Goal: Task Accomplishment & Management: Manage account settings

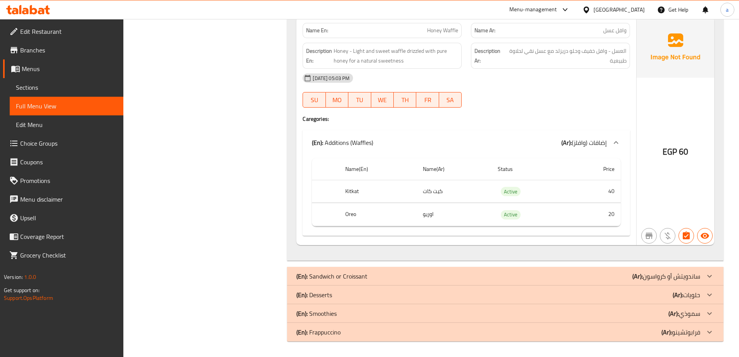
click at [61, 85] on span "Sections" at bounding box center [66, 87] width 101 height 9
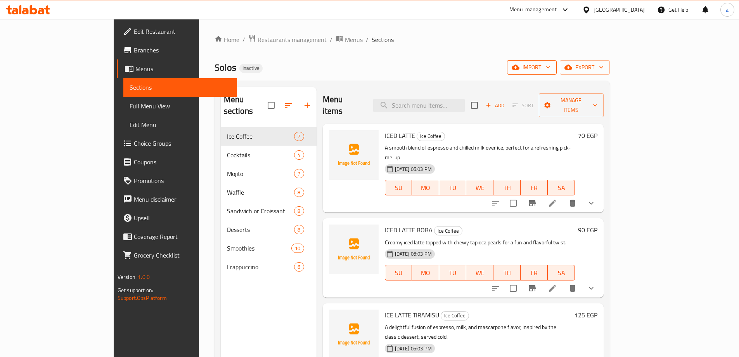
click at [557, 61] on button "import" at bounding box center [532, 67] width 50 height 14
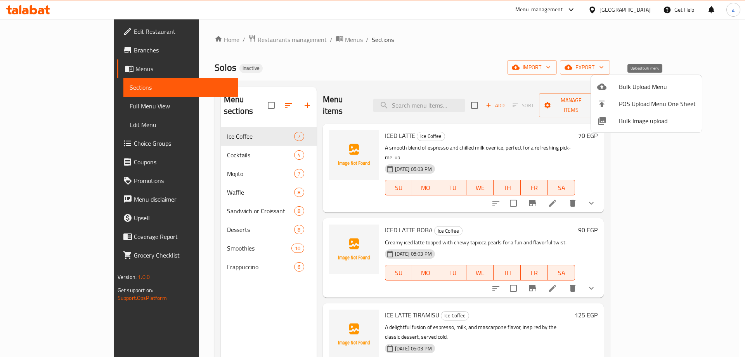
click at [613, 84] on div at bounding box center [608, 86] width 22 height 9
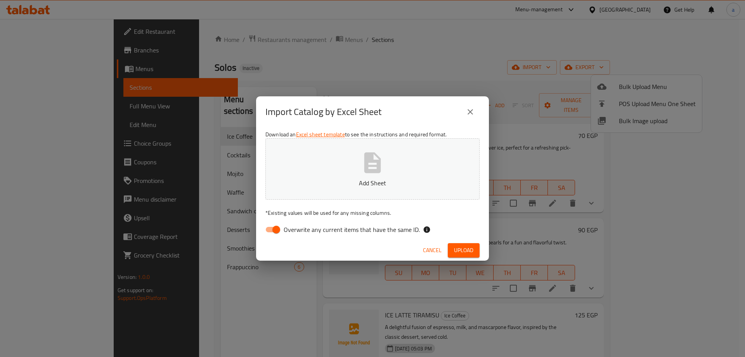
click at [383, 165] on icon "button" at bounding box center [372, 162] width 25 height 25
click at [269, 231] on input "Overwrite any current items that have the same ID." at bounding box center [276, 229] width 44 height 15
checkbox input "false"
click at [460, 251] on span "Upload" at bounding box center [463, 250] width 19 height 10
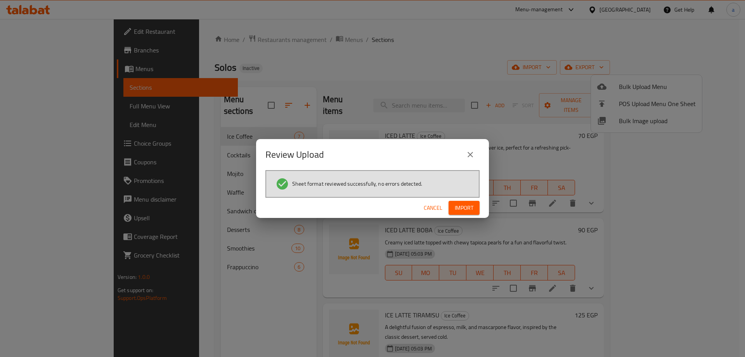
click at [460, 206] on span "Import" at bounding box center [464, 208] width 19 height 10
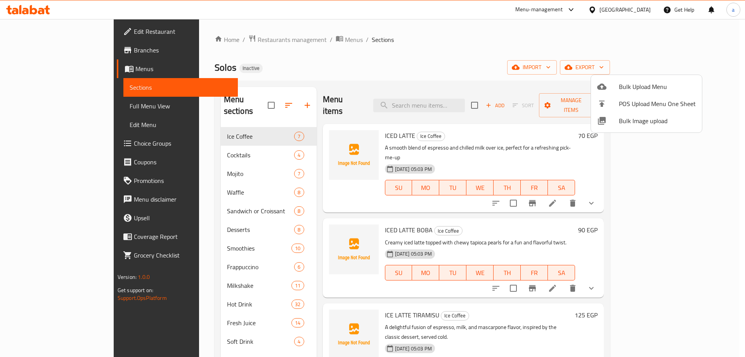
click at [58, 113] on div at bounding box center [372, 178] width 745 height 357
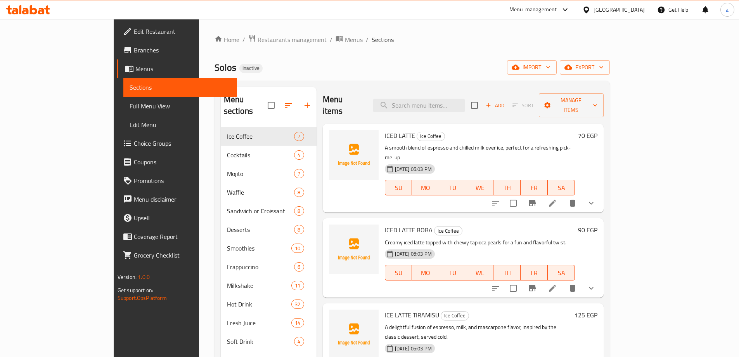
click at [130, 109] on span "Full Menu View" at bounding box center [180, 105] width 101 height 9
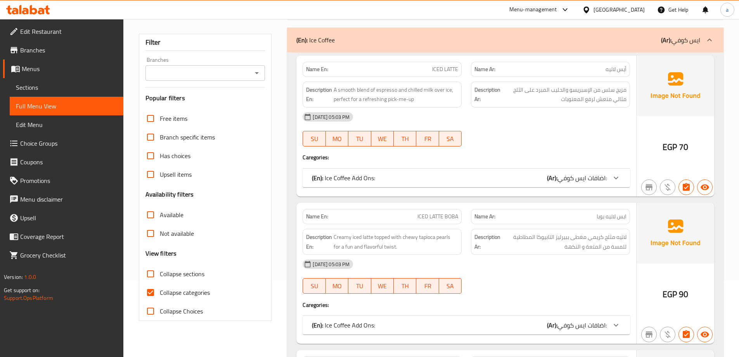
scroll to position [78, 0]
click at [182, 290] on span "Collapse categories" at bounding box center [185, 291] width 50 height 9
click at [160, 290] on input "Collapse categories" at bounding box center [150, 291] width 19 height 19
checkbox input "false"
click at [184, 273] on span "Collapse sections" at bounding box center [182, 272] width 45 height 9
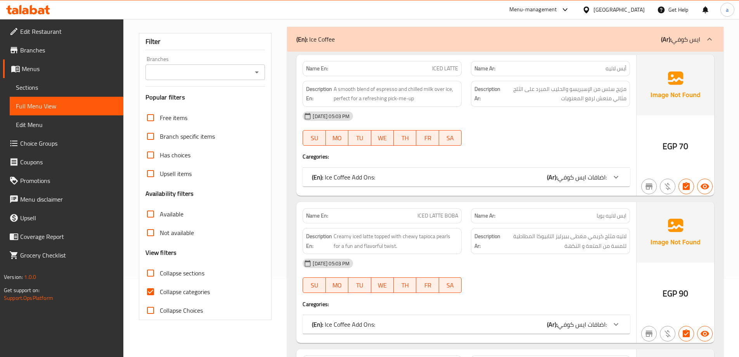
click at [160, 273] on input "Collapse sections" at bounding box center [150, 272] width 19 height 19
checkbox input "true"
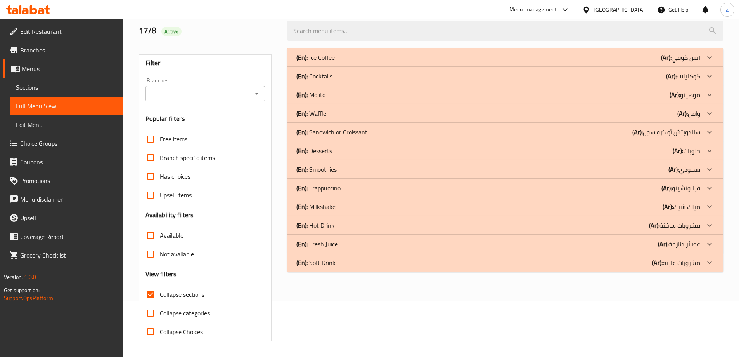
scroll to position [56, 0]
click at [318, 62] on p "(En): Soft Drink" at bounding box center [315, 57] width 38 height 9
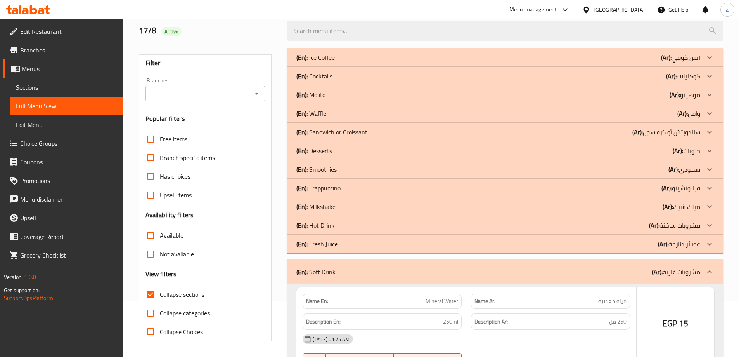
click at [321, 62] on p "(En): Fresh Juice" at bounding box center [315, 57] width 38 height 9
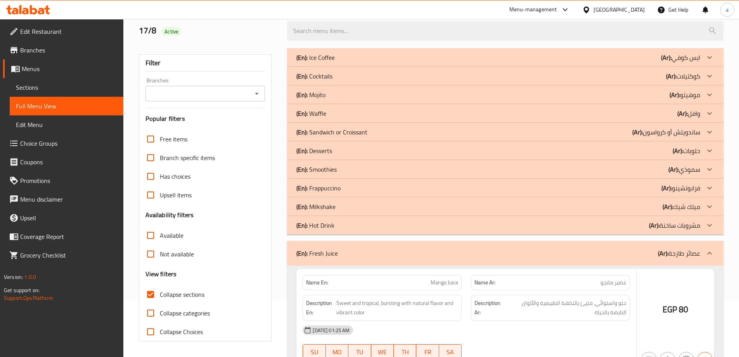
click at [321, 62] on p "(En): Hot Drink" at bounding box center [315, 57] width 38 height 9
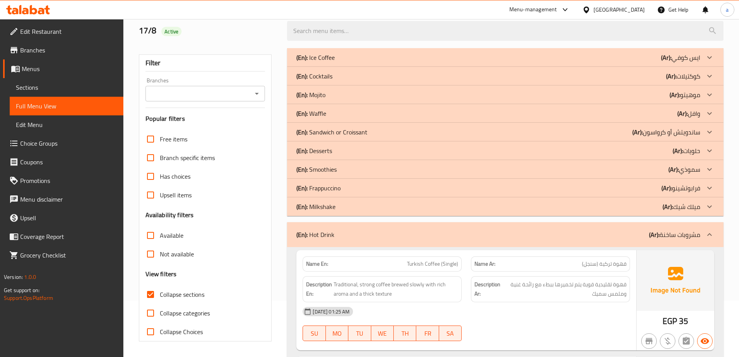
click at [323, 62] on p "(En): Milkshake" at bounding box center [315, 57] width 38 height 9
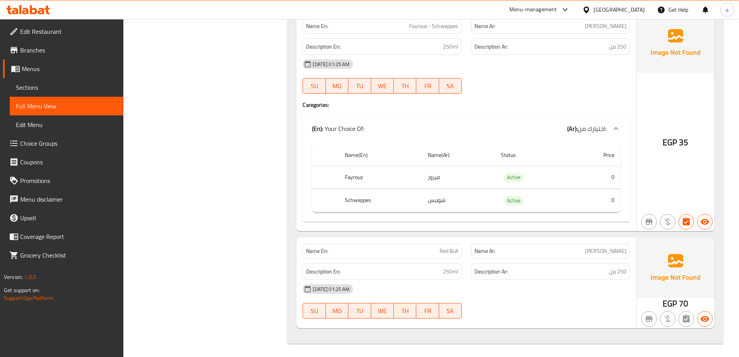
scroll to position [6848, 0]
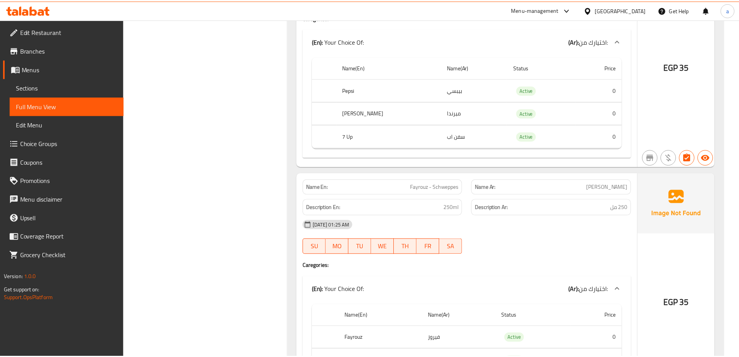
scroll to position [6838, 0]
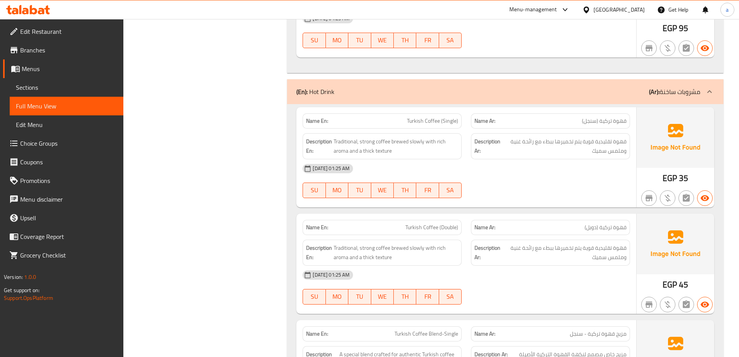
scroll to position [1329, 0]
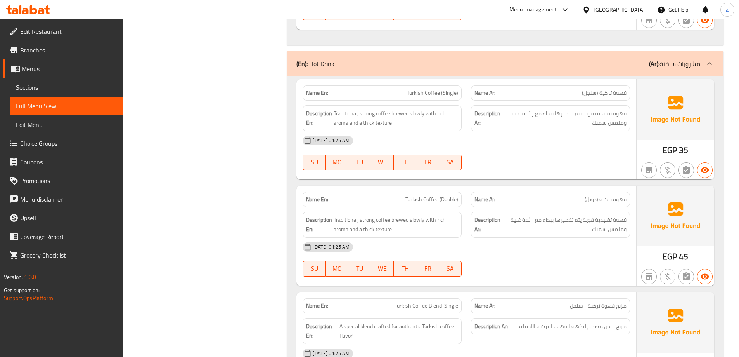
scroll to position [1474, 0]
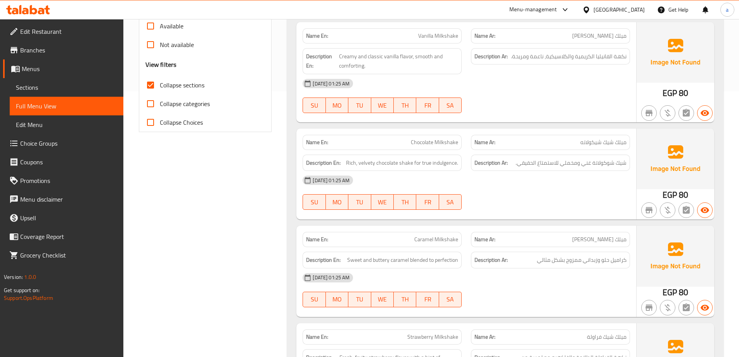
scroll to position [0, 0]
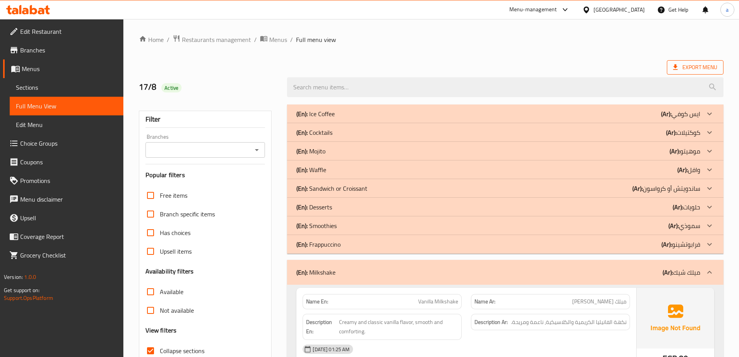
click at [680, 65] on span "Export Menu" at bounding box center [695, 67] width 44 height 10
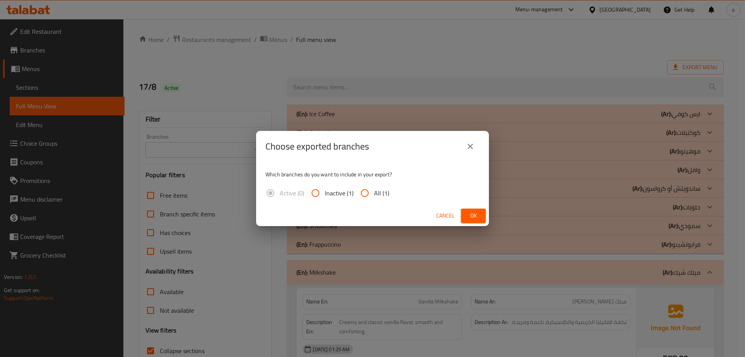
click at [390, 191] on div "Active (0) Inactive (1) All (1)" at bounding box center [330, 193] width 130 height 19
click at [380, 190] on span "All (1)" at bounding box center [381, 192] width 15 height 9
click at [374, 190] on input "All (1)" at bounding box center [364, 193] width 19 height 19
radio input "true"
click at [468, 220] on span "Ok" at bounding box center [473, 216] width 12 height 10
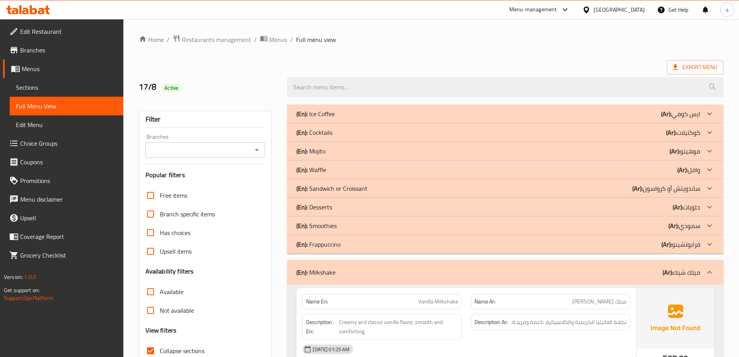
click at [23, 90] on span "Sections" at bounding box center [66, 87] width 101 height 9
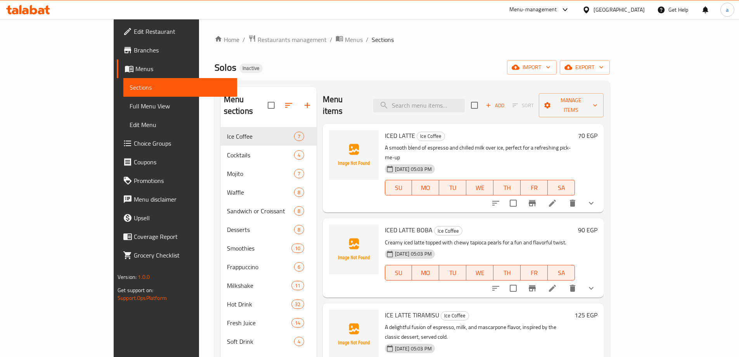
click at [130, 90] on span "Sections" at bounding box center [180, 87] width 101 height 9
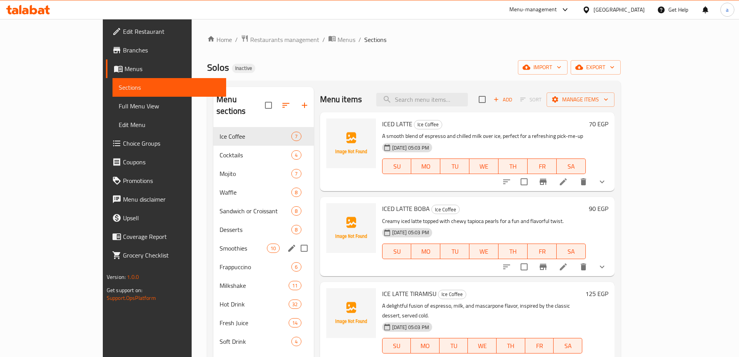
scroll to position [109, 0]
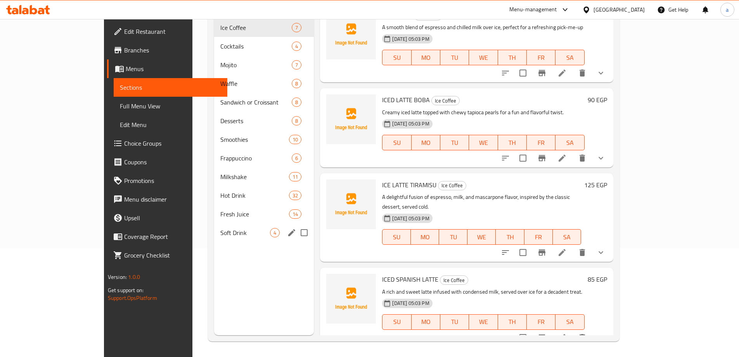
click at [296, 224] on input "Menu sections" at bounding box center [304, 232] width 16 height 16
checkbox input "true"
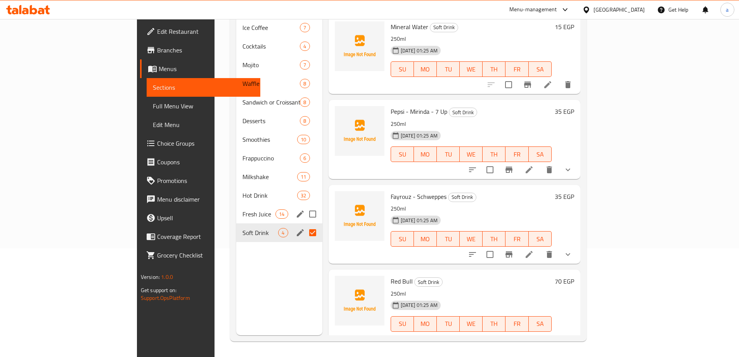
click at [305, 206] on input "Menu sections" at bounding box center [313, 214] width 16 height 16
checkbox input "true"
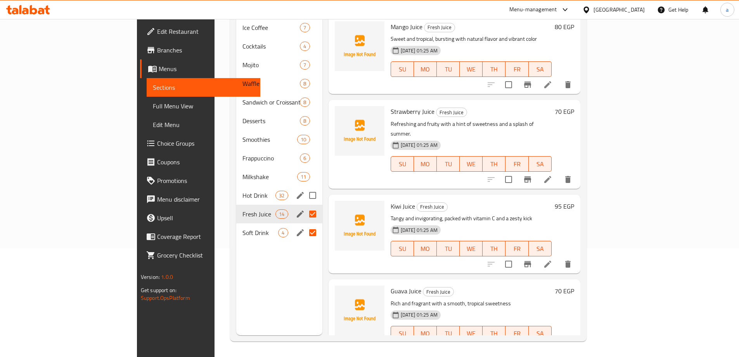
drag, startPoint x: 278, startPoint y: 185, endPoint x: 279, endPoint y: 170, distance: 16.0
click at [305, 187] on input "Menu sections" at bounding box center [313, 195] width 16 height 16
checkbox input "true"
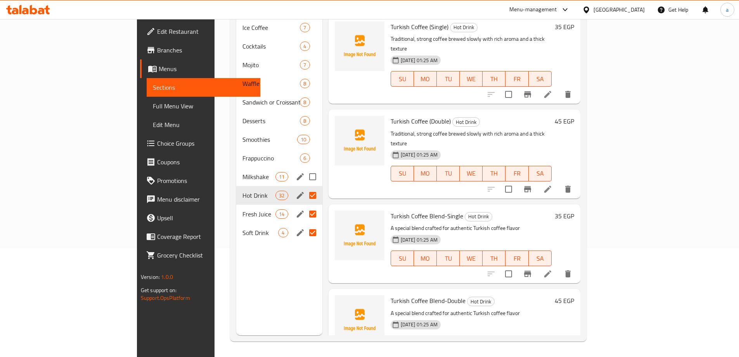
click at [305, 168] on input "Menu sections" at bounding box center [313, 176] width 16 height 16
checkbox input "true"
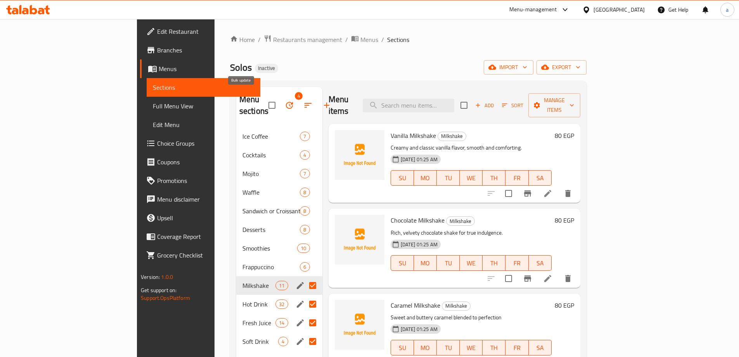
click at [286, 102] on icon "button" at bounding box center [289, 105] width 7 height 7
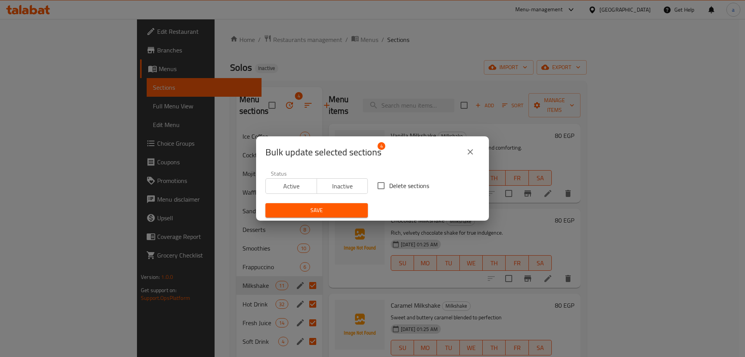
click at [375, 185] on input "Delete sections" at bounding box center [381, 185] width 16 height 16
checkbox input "true"
click at [338, 214] on span "Save" at bounding box center [317, 210] width 90 height 10
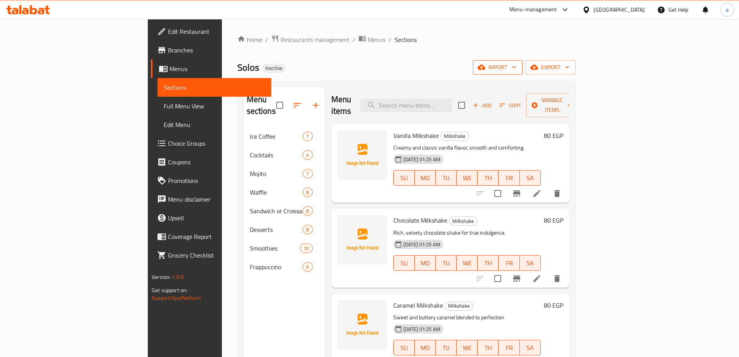
click at [516, 64] on span "import" at bounding box center [497, 67] width 37 height 10
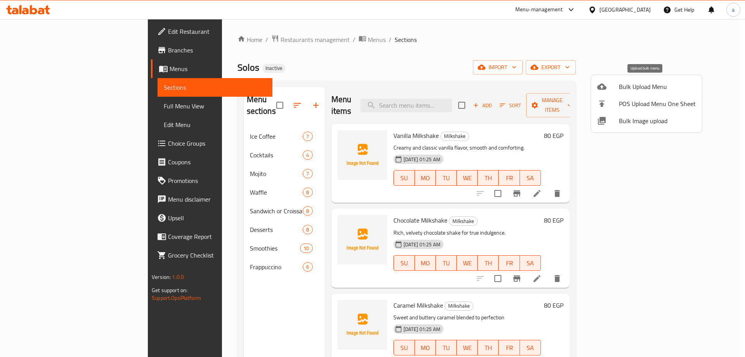
click at [629, 89] on span "Bulk Upload Menu" at bounding box center [657, 86] width 77 height 9
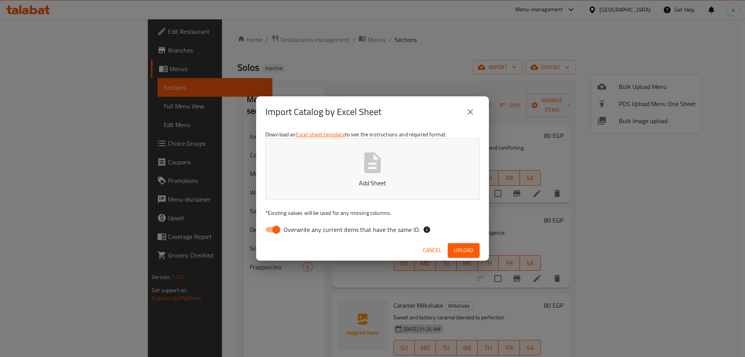
click at [389, 164] on button "Add Sheet" at bounding box center [372, 168] width 214 height 61
click at [394, 170] on button "Add Sheet" at bounding box center [372, 168] width 214 height 61
click at [269, 232] on input "Overwrite any current items that have the same ID." at bounding box center [276, 229] width 44 height 15
checkbox input "false"
click at [474, 251] on button "Upload" at bounding box center [464, 250] width 32 height 14
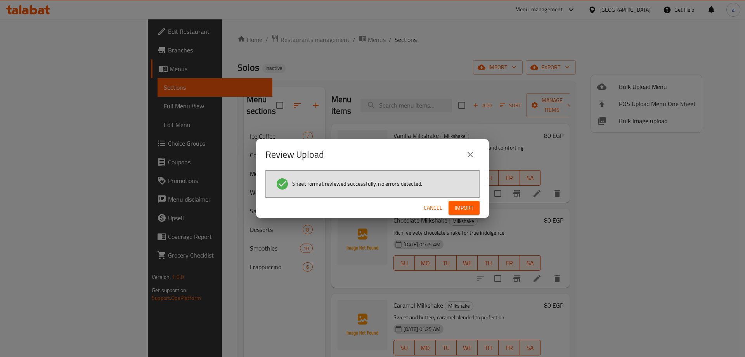
click at [462, 206] on span "Import" at bounding box center [464, 208] width 19 height 10
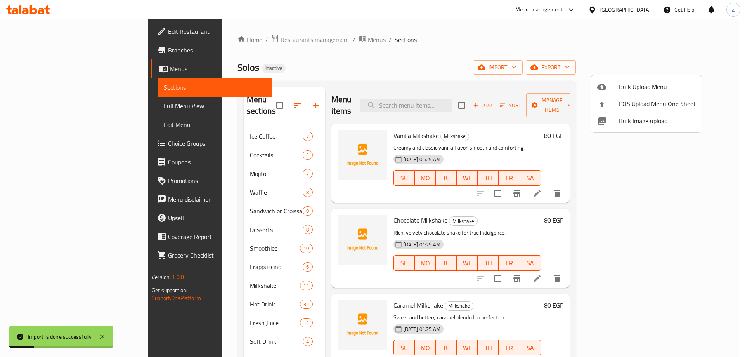
click at [43, 106] on div at bounding box center [372, 178] width 745 height 357
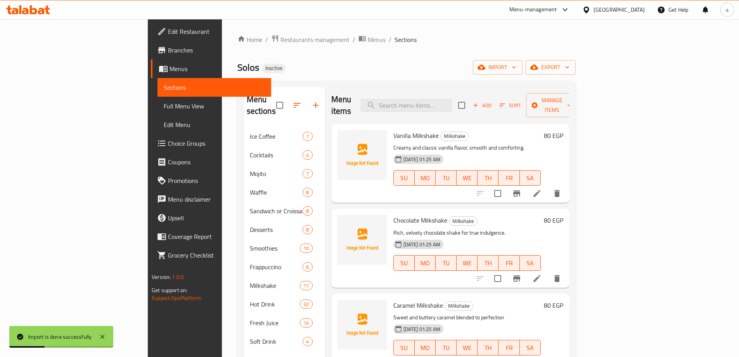
click at [164, 105] on span "Full Menu View" at bounding box center [214, 105] width 101 height 9
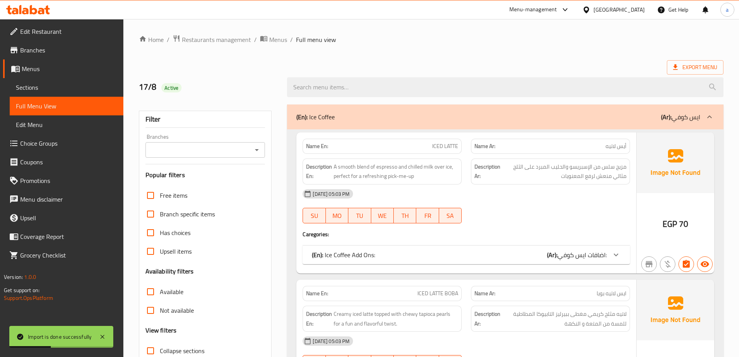
scroll to position [155, 0]
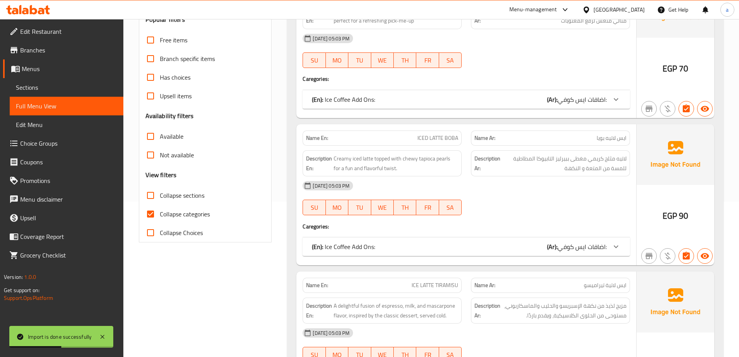
click at [179, 215] on span "Collapse categories" at bounding box center [185, 213] width 50 height 9
click at [160, 215] on input "Collapse categories" at bounding box center [150, 213] width 19 height 19
checkbox input "false"
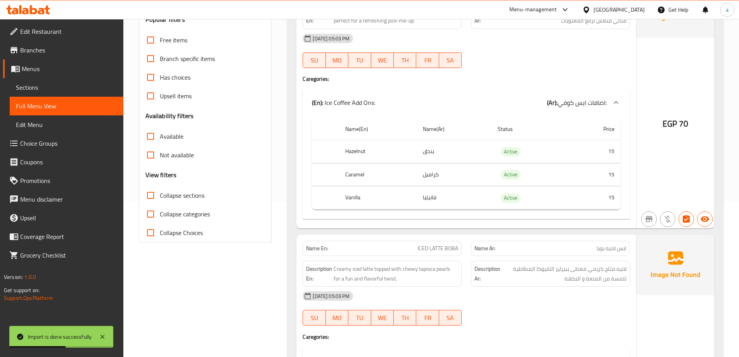
click at [181, 196] on span "Collapse sections" at bounding box center [182, 194] width 45 height 9
click at [160, 196] on input "Collapse sections" at bounding box center [150, 195] width 19 height 19
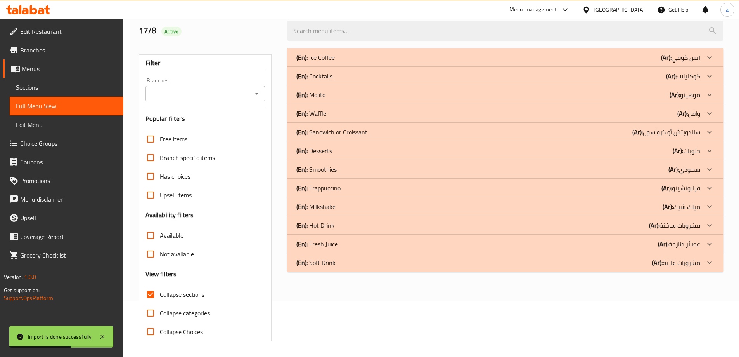
scroll to position [56, 0]
click at [326, 62] on p "(En): Soft Drink" at bounding box center [315, 57] width 38 height 9
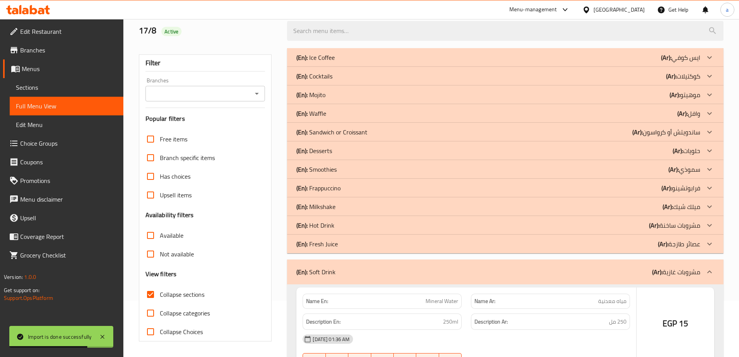
click at [323, 62] on p "(En): Fresh Juice" at bounding box center [315, 57] width 38 height 9
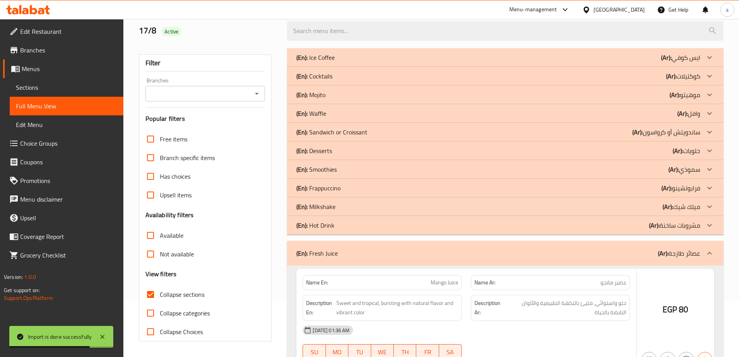
click at [324, 62] on p "(En): Hot Drink" at bounding box center [315, 57] width 38 height 9
click at [325, 62] on p "(En): Milkshake" at bounding box center [315, 57] width 38 height 9
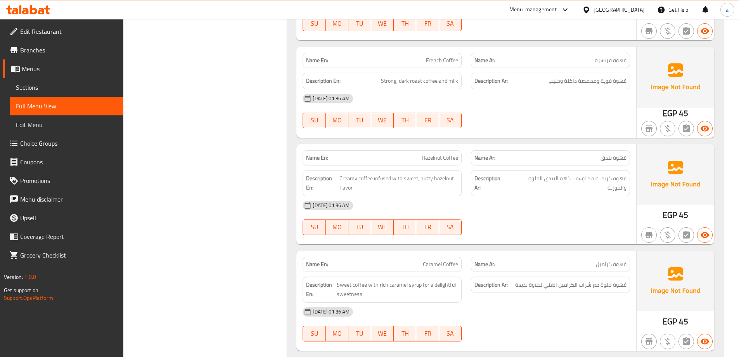
scroll to position [5566, 0]
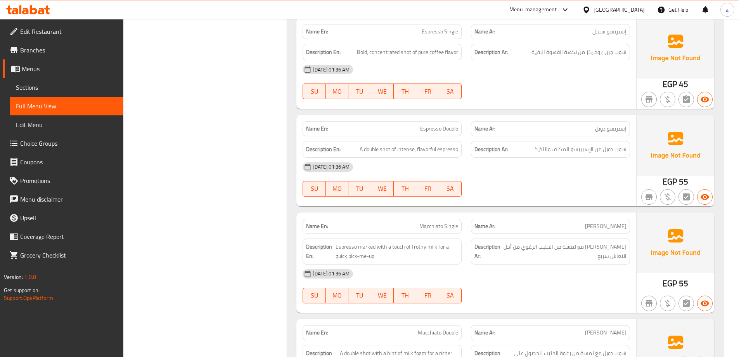
scroll to position [1998, 0]
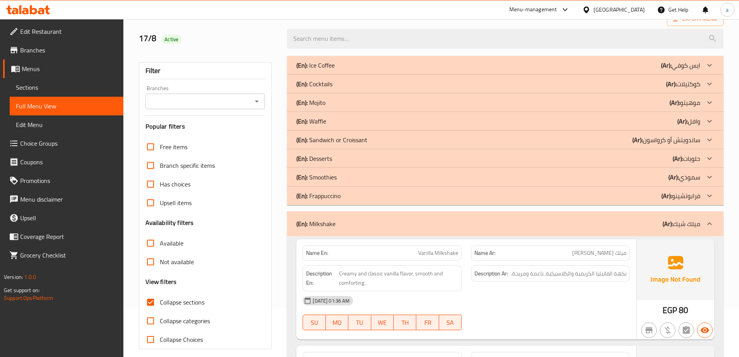
scroll to position [116, 0]
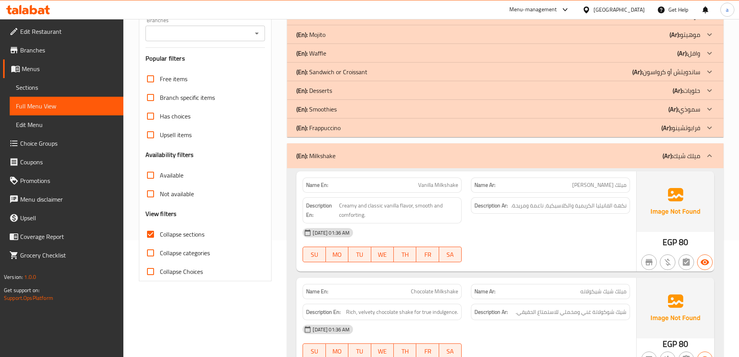
click at [185, 236] on span "Collapse sections" at bounding box center [182, 233] width 45 height 9
click at [160, 236] on input "Collapse sections" at bounding box center [150, 234] width 19 height 19
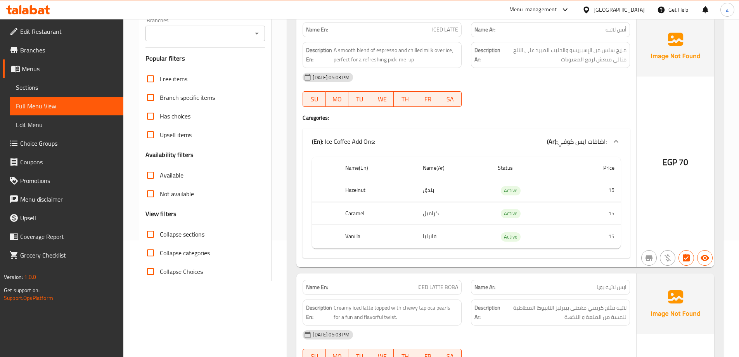
click at [173, 237] on span "Collapse sections" at bounding box center [182, 233] width 45 height 9
click at [160, 237] on input "Collapse sections" at bounding box center [150, 234] width 19 height 19
checkbox input "true"
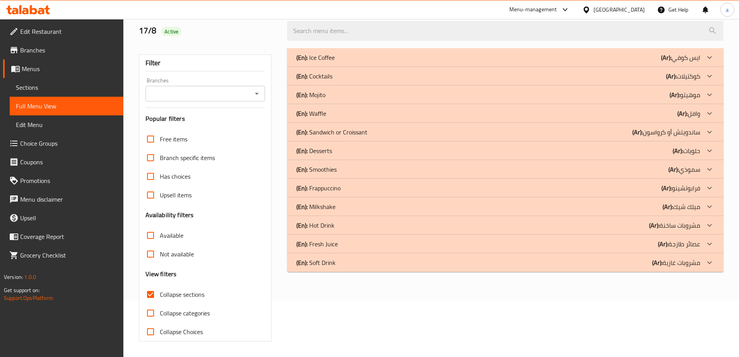
scroll to position [56, 0]
click at [318, 62] on p "(En): Soft Drink" at bounding box center [315, 57] width 38 height 9
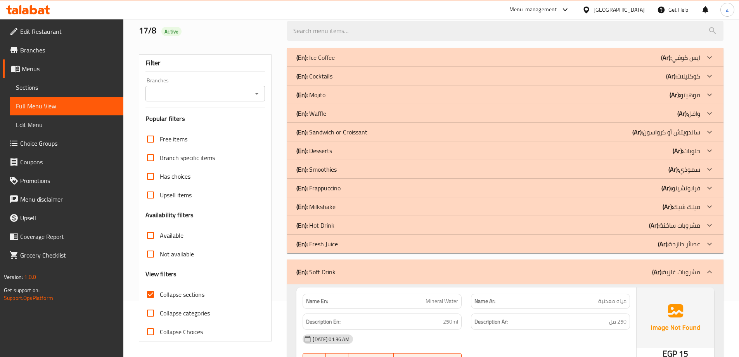
click at [321, 62] on p "(En): Fresh Juice" at bounding box center [315, 57] width 38 height 9
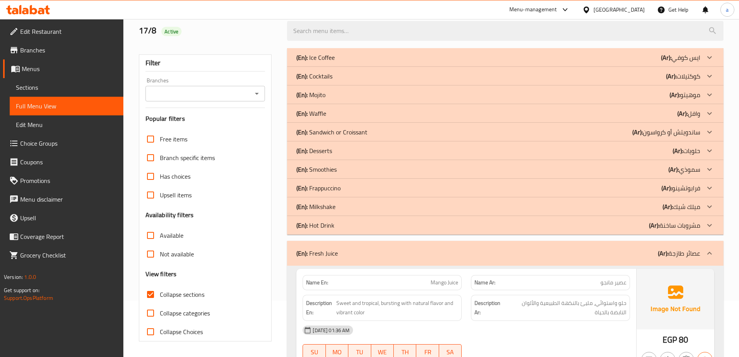
click at [322, 62] on p "(En): Hot Drink" at bounding box center [315, 57] width 38 height 9
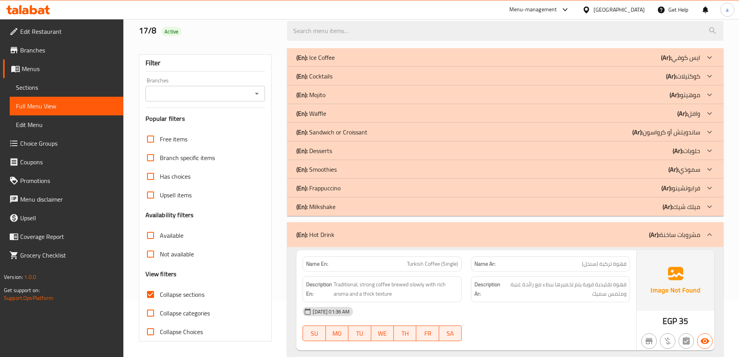
click at [324, 62] on p "(En): Milkshake" at bounding box center [315, 57] width 38 height 9
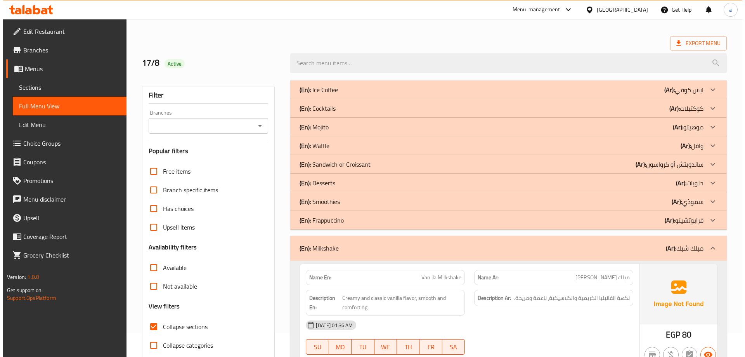
scroll to position [0, 0]
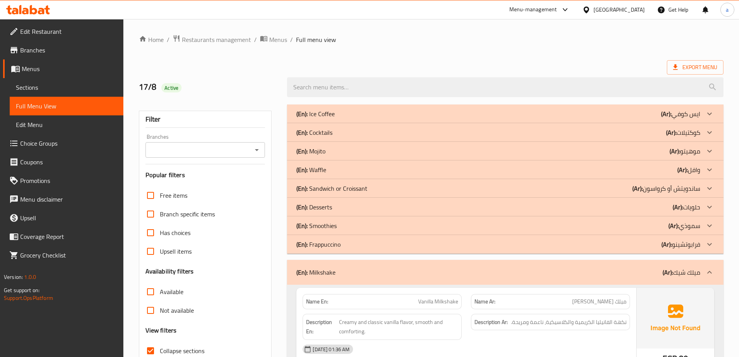
click at [256, 83] on h2 "17/8 Active" at bounding box center [208, 87] width 139 height 12
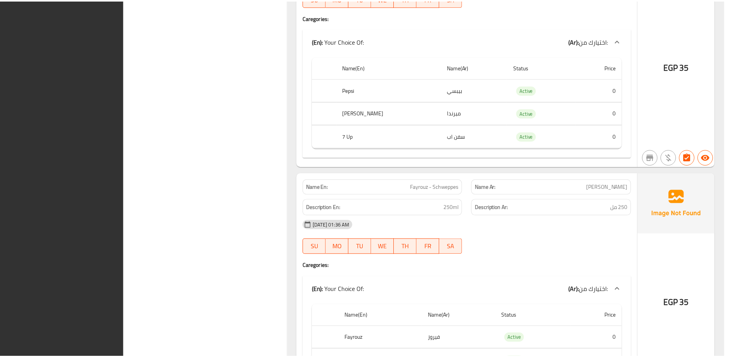
scroll to position [6838, 0]
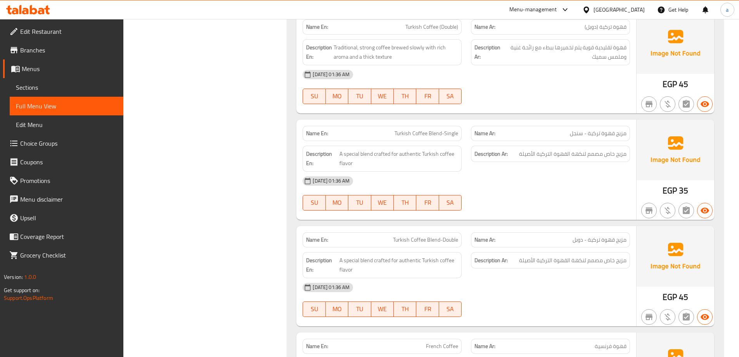
scroll to position [0, 0]
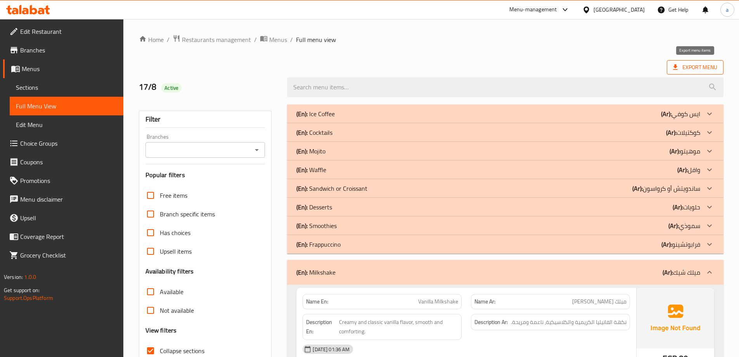
click at [681, 63] on span "Export Menu" at bounding box center [695, 67] width 44 height 10
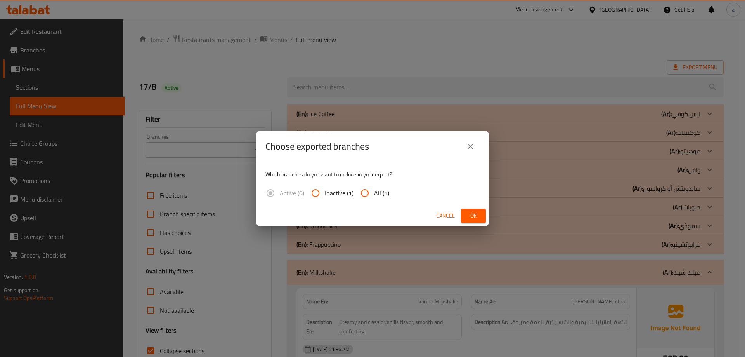
click at [384, 196] on span "All (1)" at bounding box center [381, 192] width 15 height 9
click at [374, 196] on input "All (1)" at bounding box center [364, 193] width 19 height 19
radio input "true"
click at [473, 214] on span "Ok" at bounding box center [473, 216] width 12 height 10
